Goal: Find specific page/section: Find specific page/section

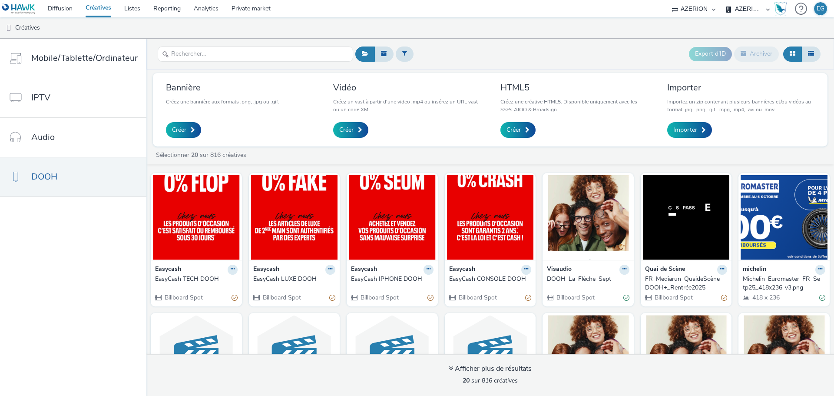
select select "79162ed7-0017-4339-93b0-3399b708648f"
click at [277, 275] on div "EasyCash LUXE DOOH" at bounding box center [292, 278] width 79 height 9
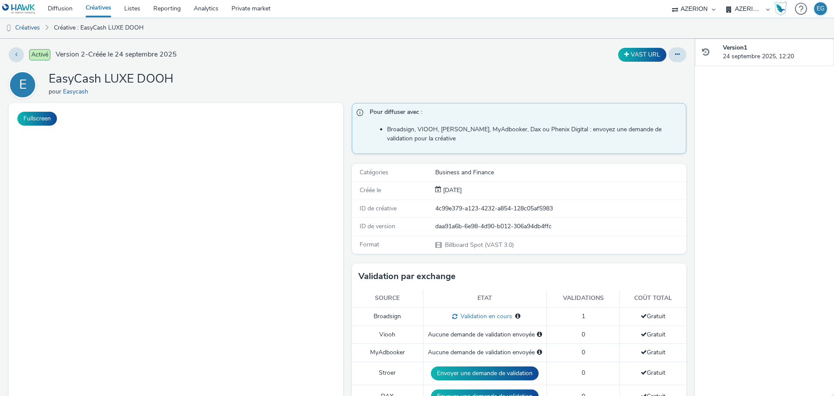
click at [344, 70] on div "Activé Version 2 - Créée le [DATE] VAST URL E EasyCash LUXE DOOH pour Easycash …" at bounding box center [347, 217] width 695 height 357
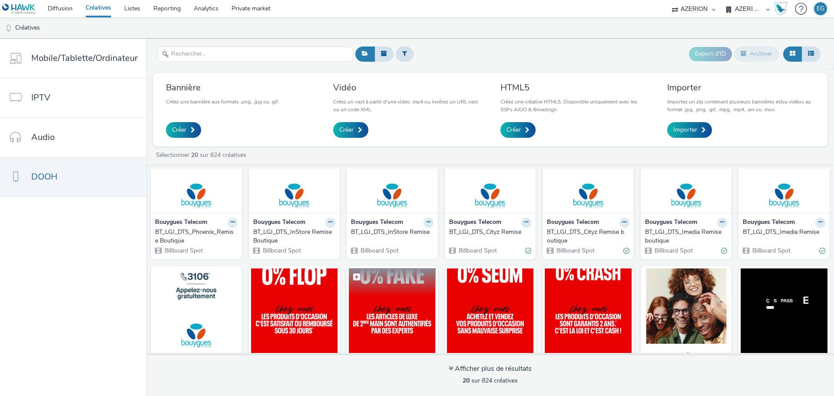
scroll to position [87, 0]
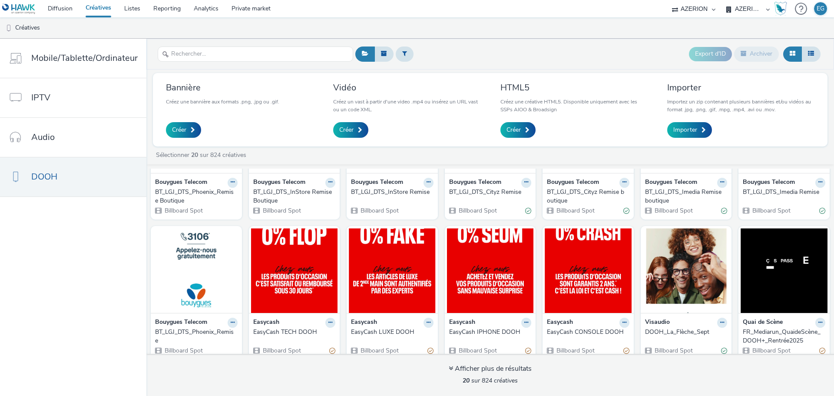
click at [278, 328] on div "EasyCash TECH DOOH" at bounding box center [292, 331] width 79 height 9
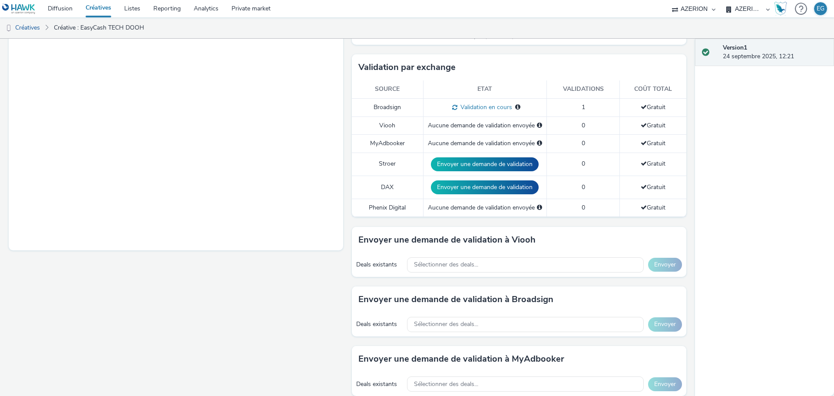
scroll to position [217, 0]
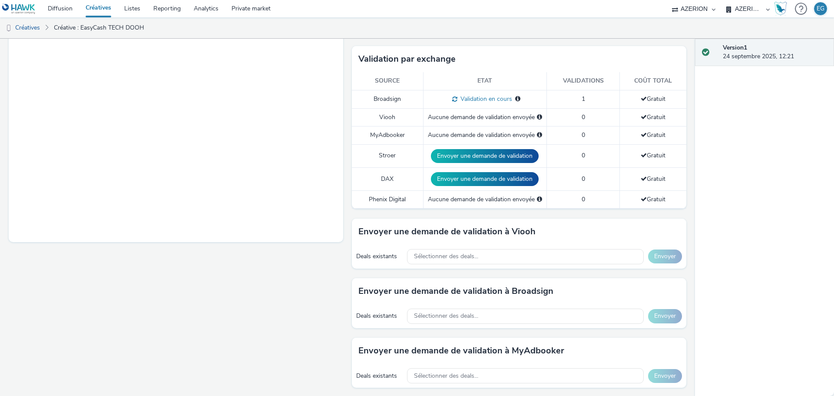
click at [455, 39] on div "Pour diffuser avec : Broadsign, VIOOH, [PERSON_NAME], MyAdbooker, Dax ou Phenix…" at bounding box center [516, 261] width 339 height 751
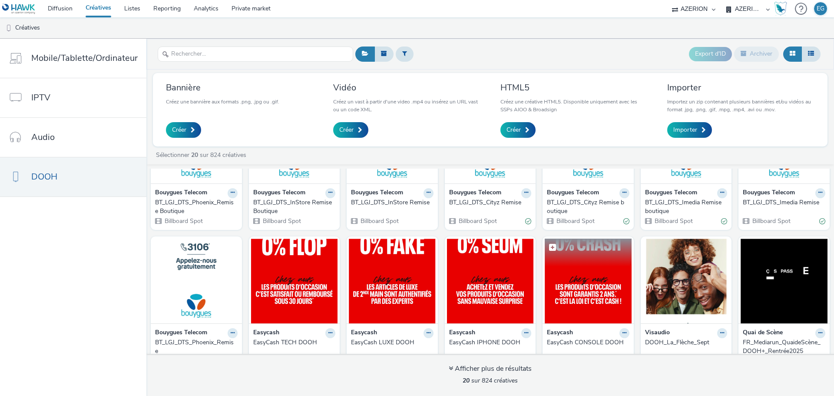
scroll to position [87, 0]
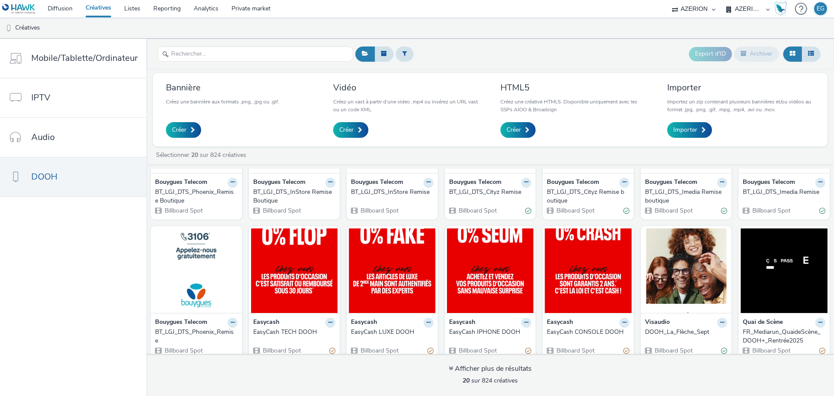
click at [579, 331] on div "EasyCash CONSOLE DOOH" at bounding box center [586, 331] width 79 height 9
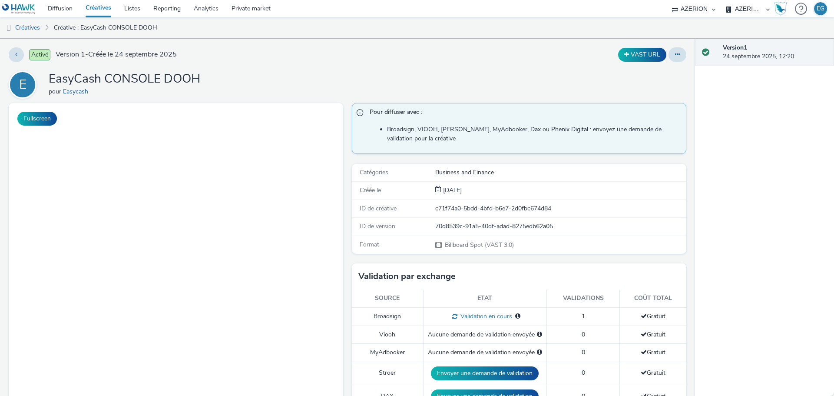
click at [269, 70] on div "Activé Version 1 - Créée le [DATE] VAST URL E EasyCash CONSOLE DOOH pour Easyca…" at bounding box center [347, 217] width 695 height 357
